Goal: Transaction & Acquisition: Book appointment/travel/reservation

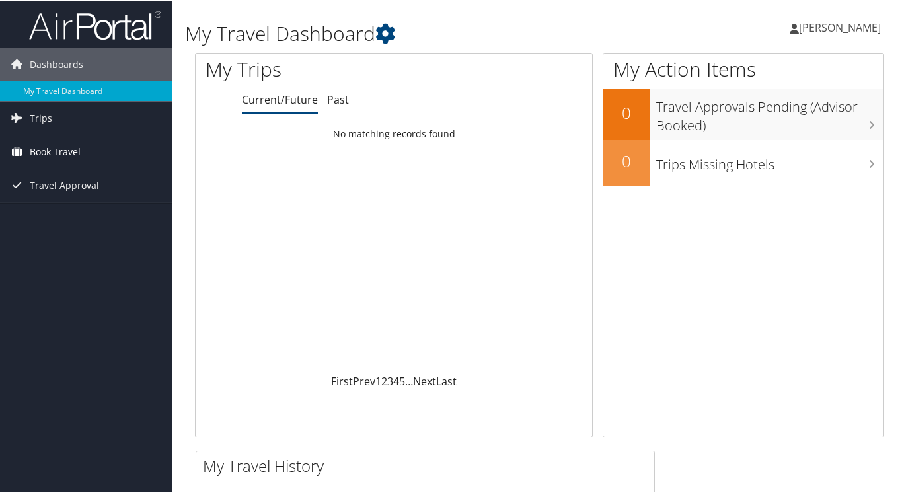
click at [58, 154] on span "Book Travel" at bounding box center [55, 150] width 51 height 33
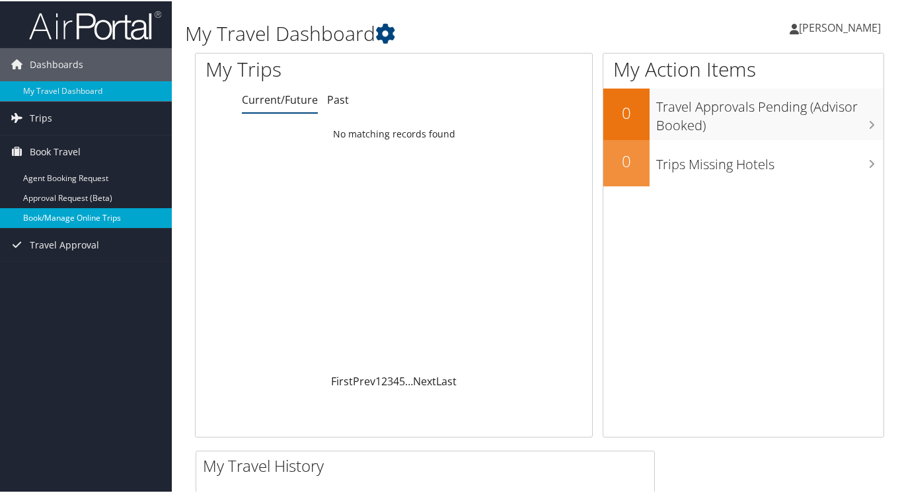
click at [67, 208] on link "Book/Manage Online Trips" at bounding box center [86, 217] width 172 height 20
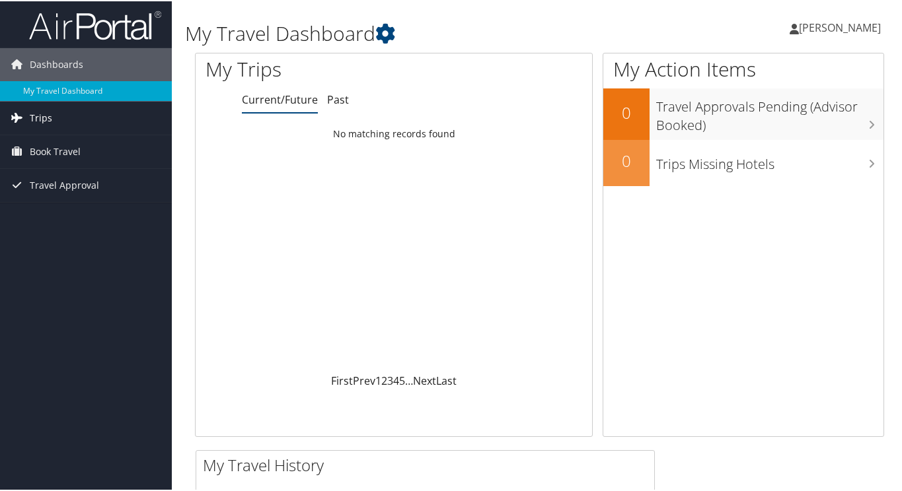
click at [40, 123] on span "Trips" at bounding box center [41, 116] width 22 height 33
click at [45, 211] on span "Book Travel" at bounding box center [55, 210] width 51 height 33
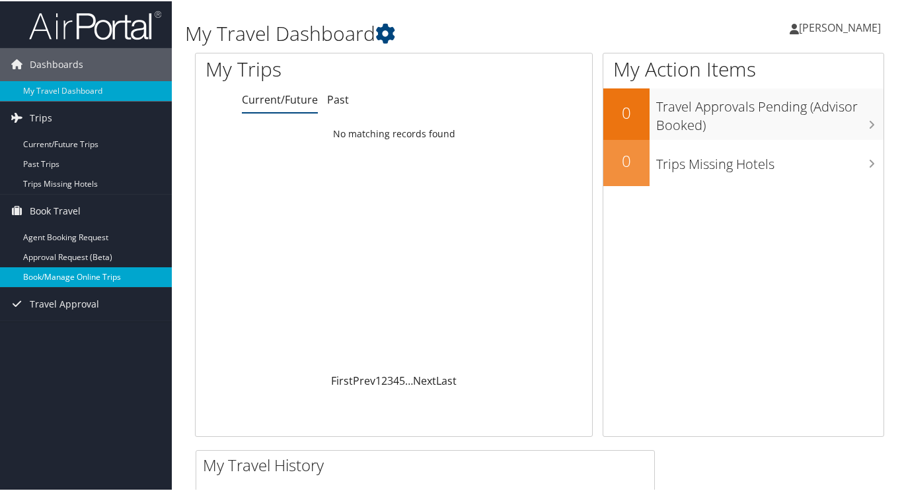
click at [51, 275] on link "Book/Manage Online Trips" at bounding box center [86, 276] width 172 height 20
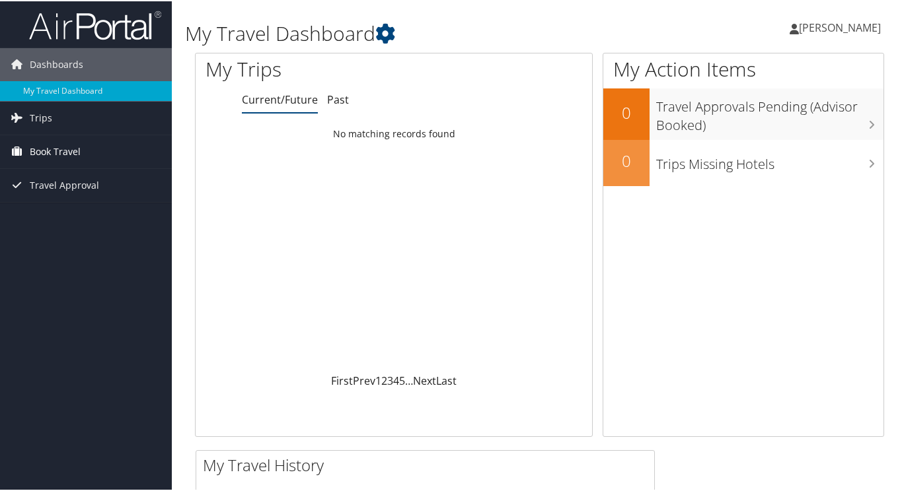
click at [48, 154] on span "Book Travel" at bounding box center [55, 150] width 51 height 33
click at [44, 118] on span "Trips" at bounding box center [41, 116] width 22 height 33
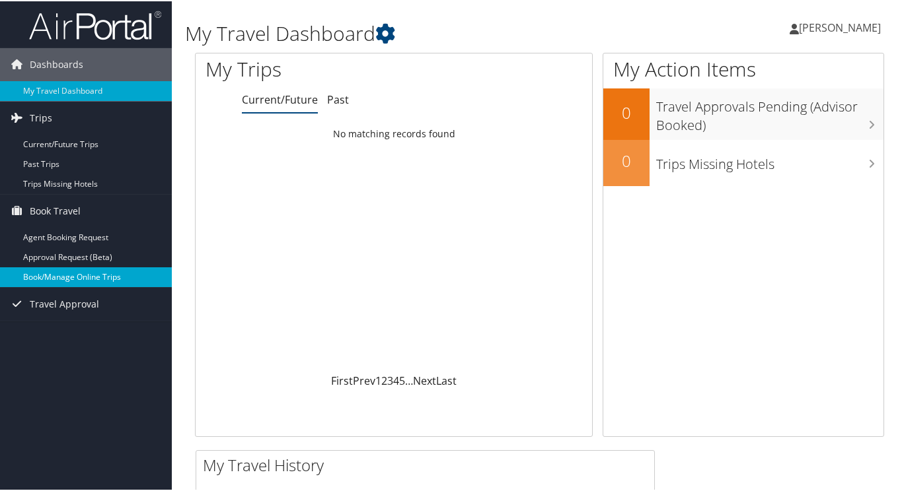
click at [48, 278] on link "Book/Manage Online Trips" at bounding box center [86, 276] width 172 height 20
